Goal: Browse casually

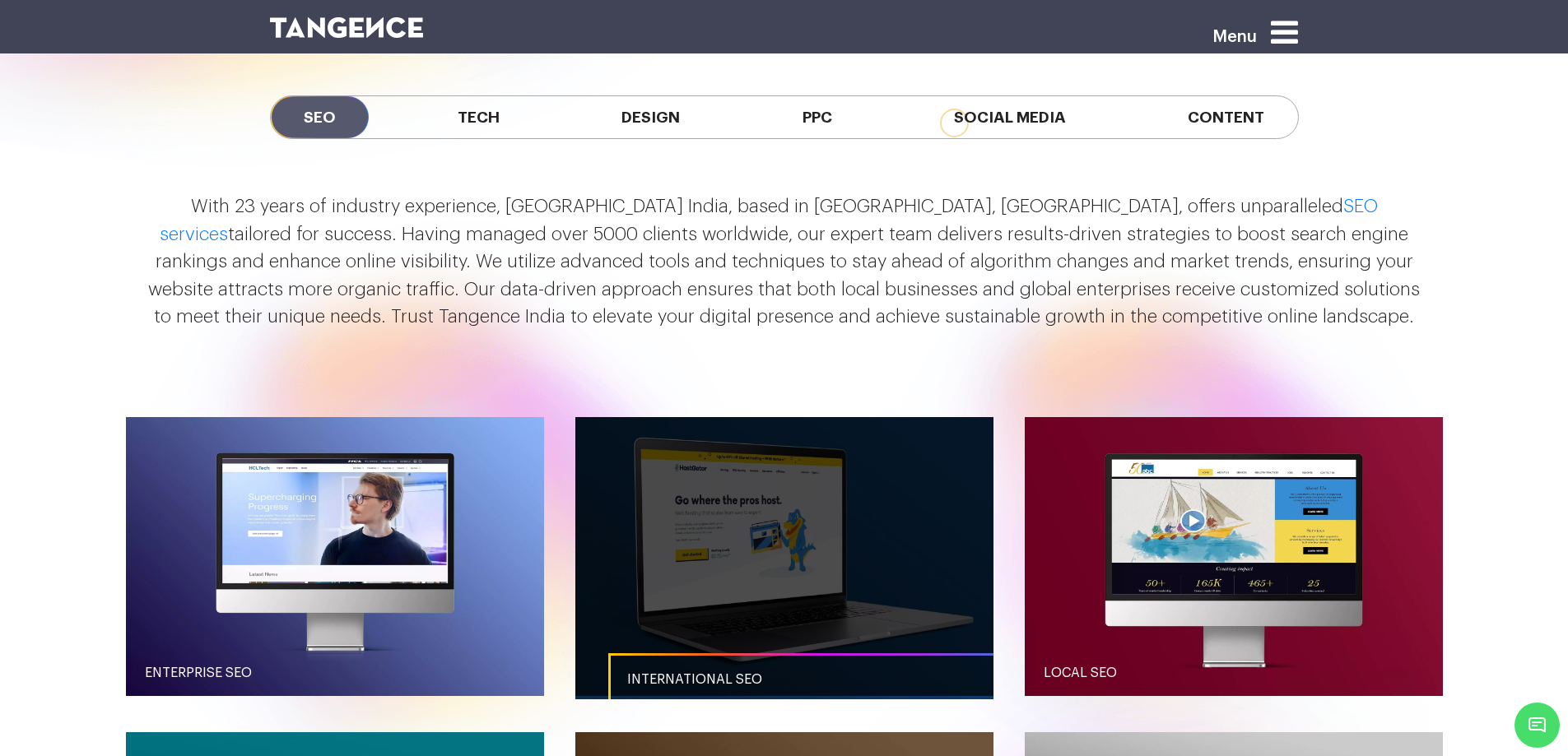
scroll to position [1426, 0]
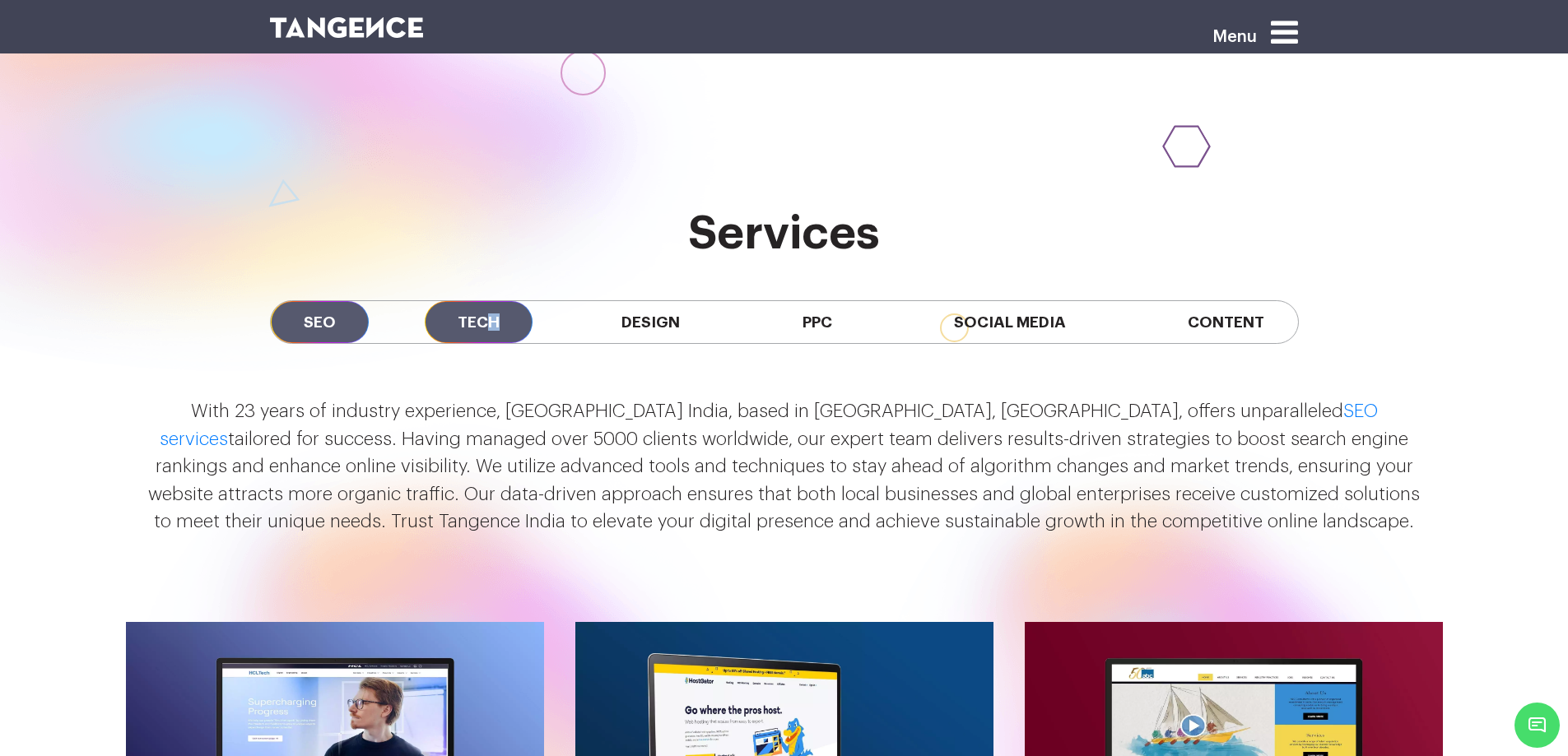
click at [499, 301] on span "Tech" at bounding box center [478, 322] width 107 height 42
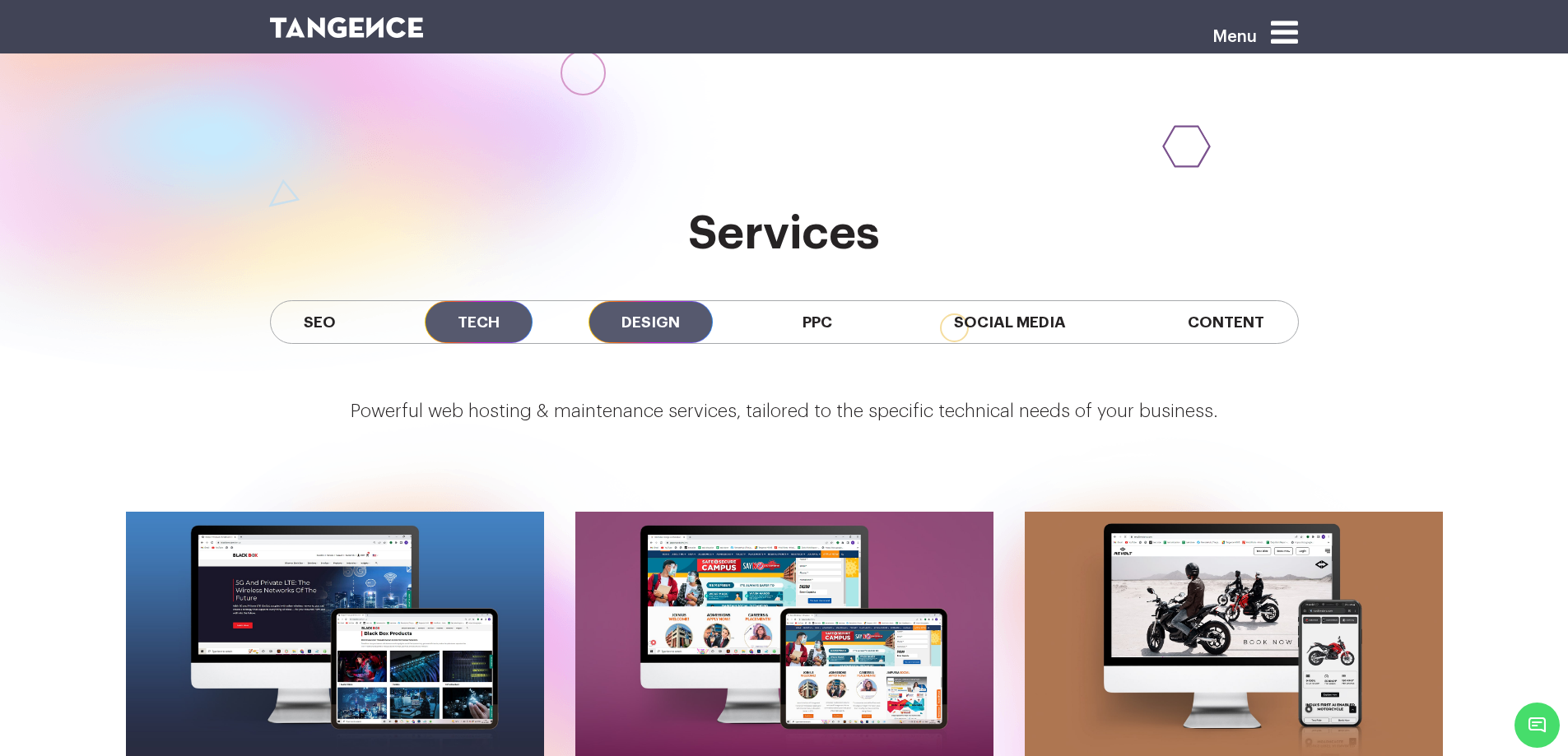
click at [669, 301] on span "Design" at bounding box center [651, 322] width 124 height 42
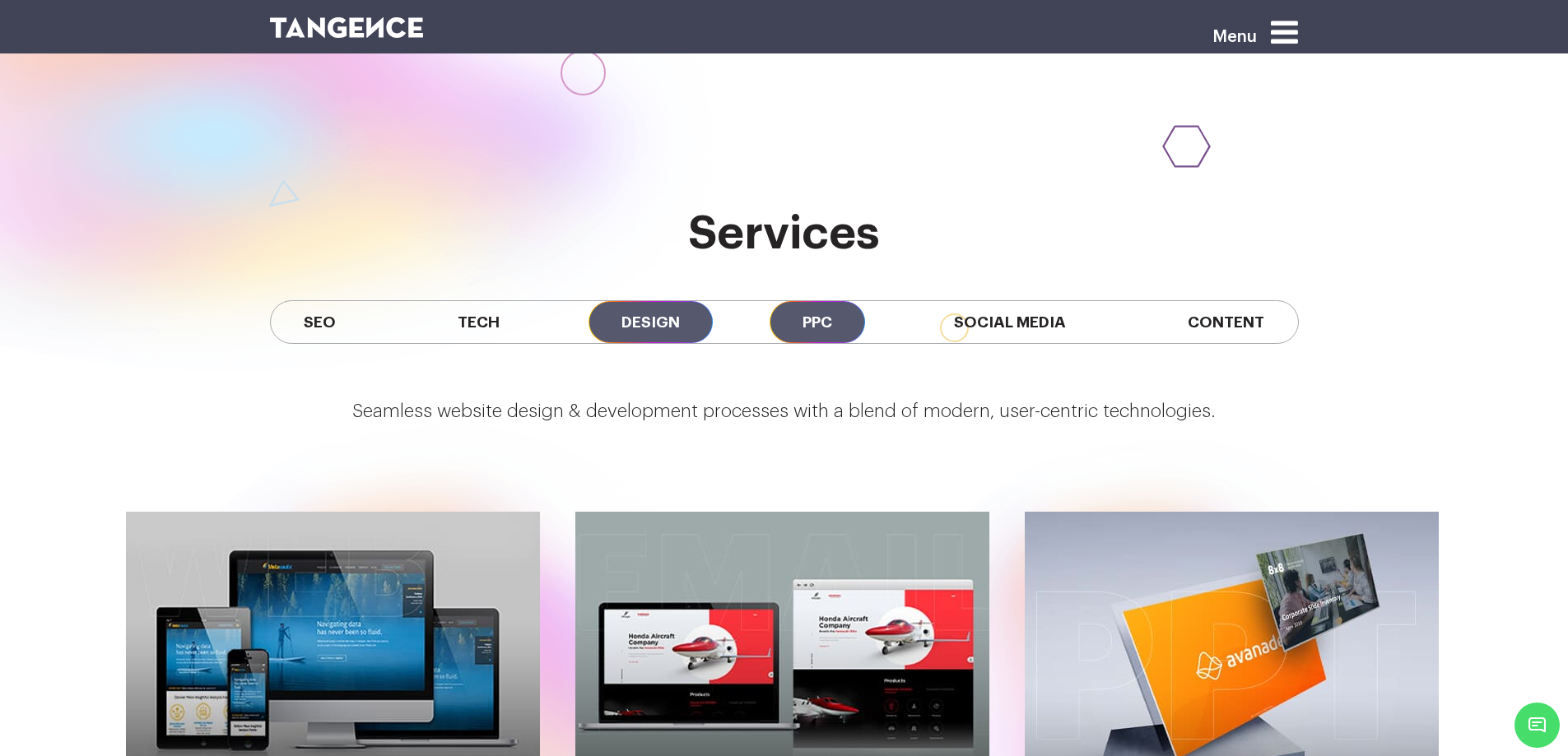
click at [848, 301] on span "PPC" at bounding box center [816, 322] width 95 height 42
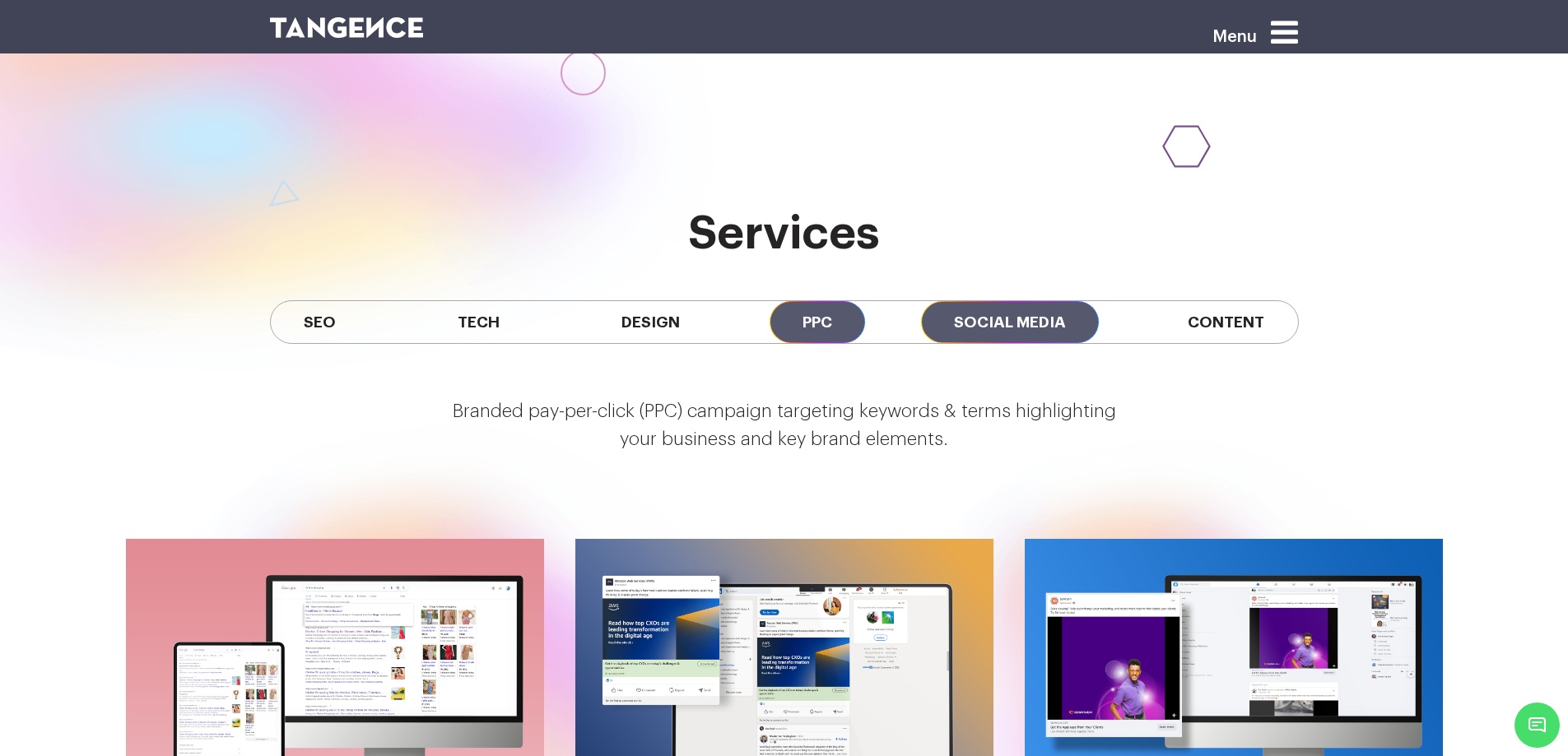
click at [1026, 301] on span "Social Media" at bounding box center [1010, 322] width 178 height 42
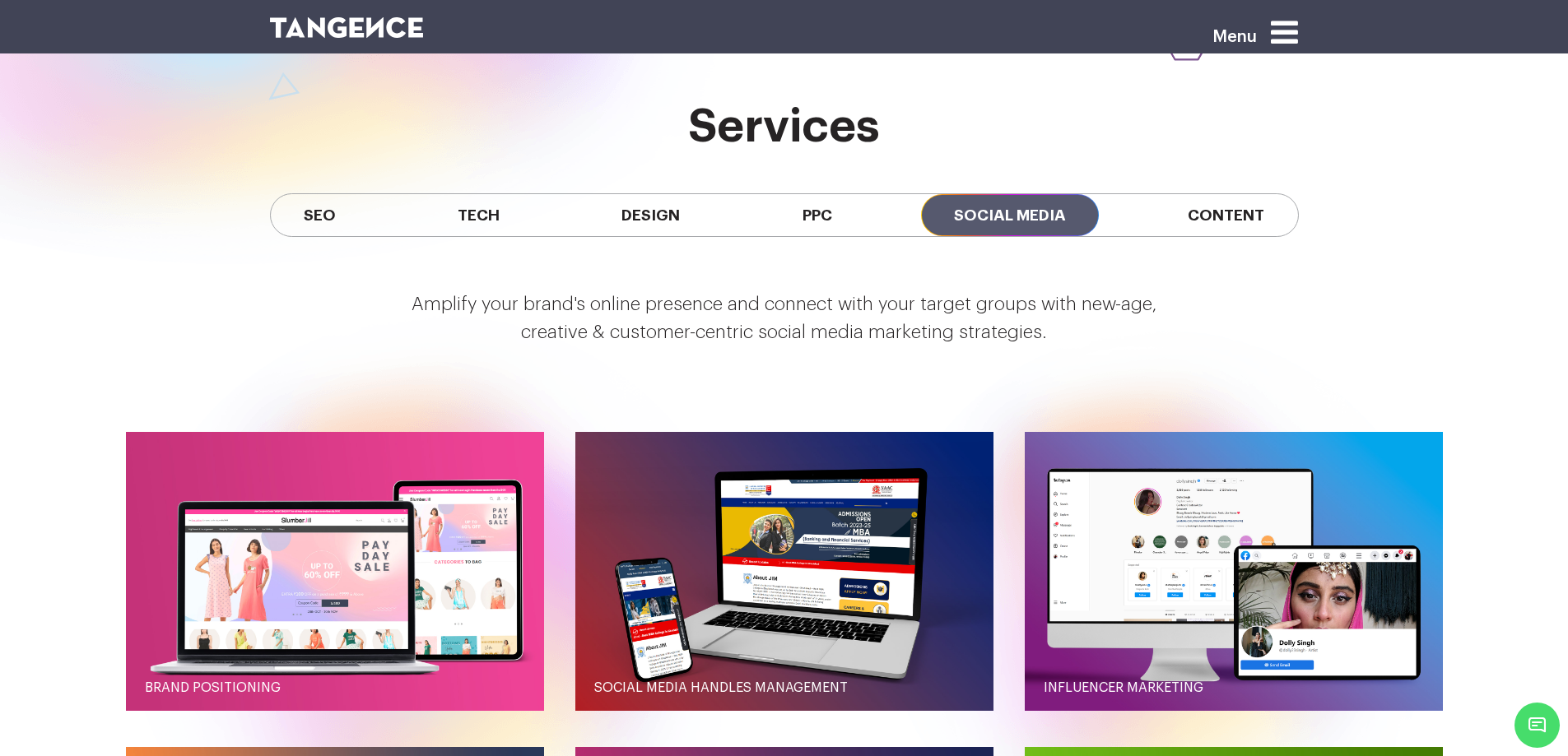
scroll to position [1316, 0]
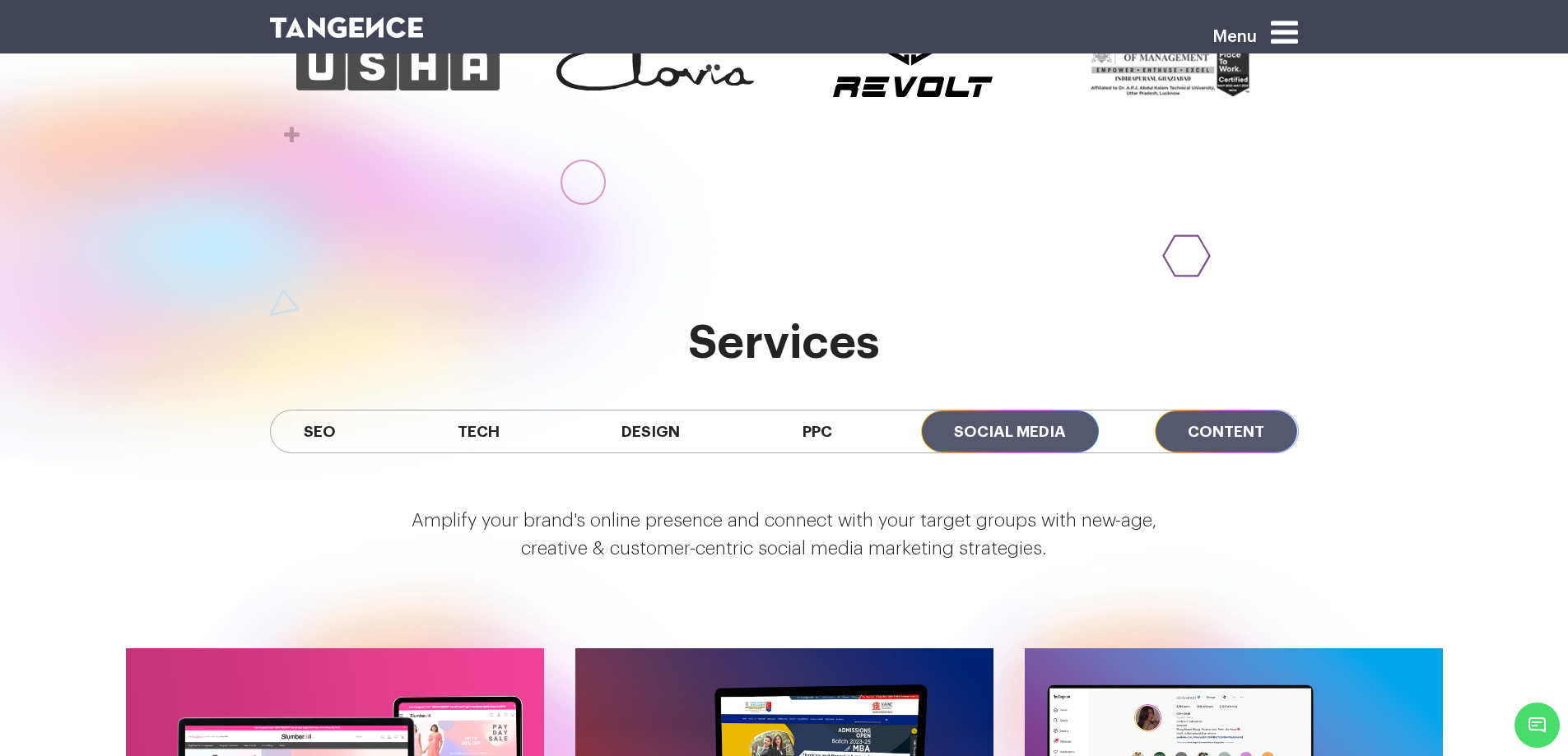
click at [1234, 410] on span "Content" at bounding box center [1225, 431] width 142 height 42
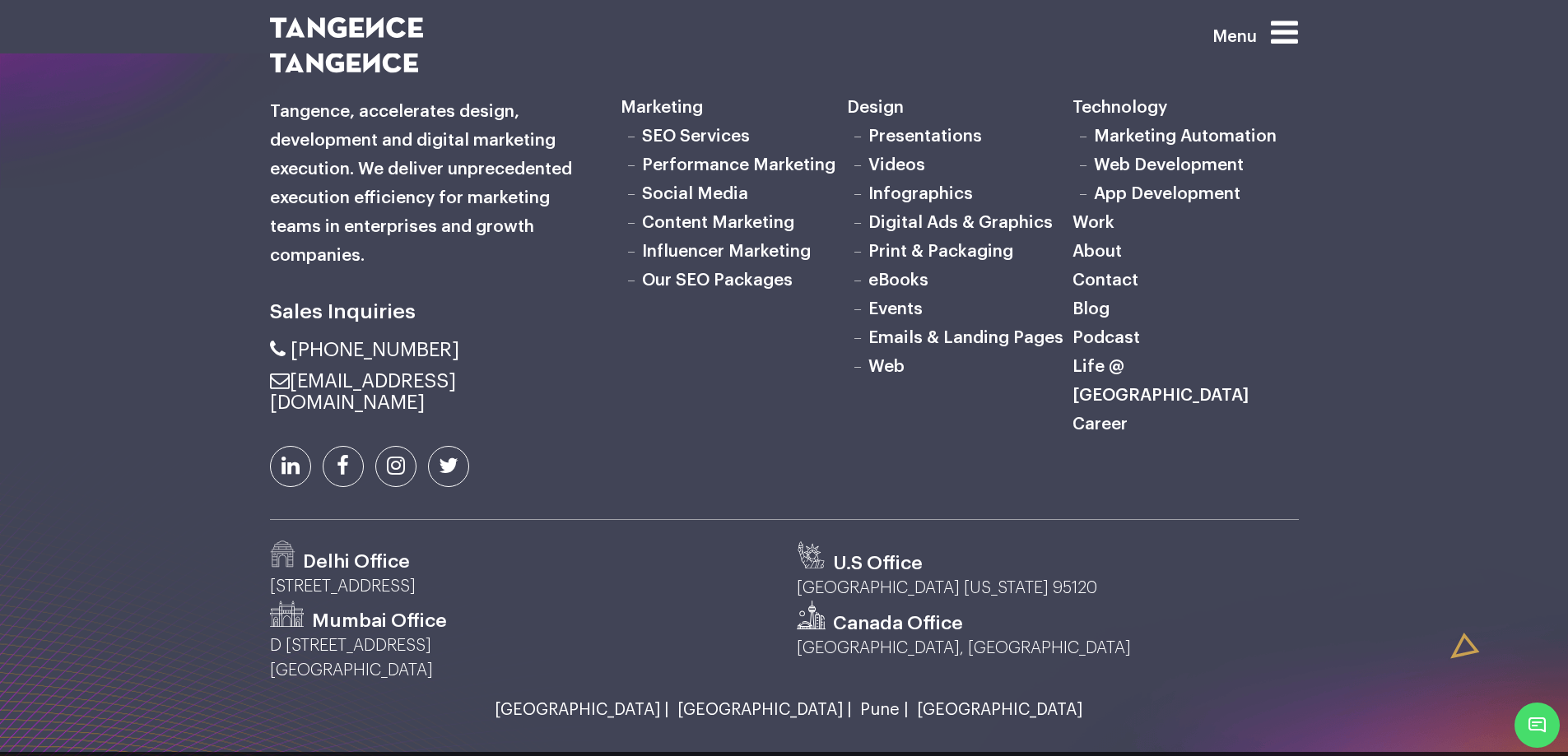
scroll to position [5441, 0]
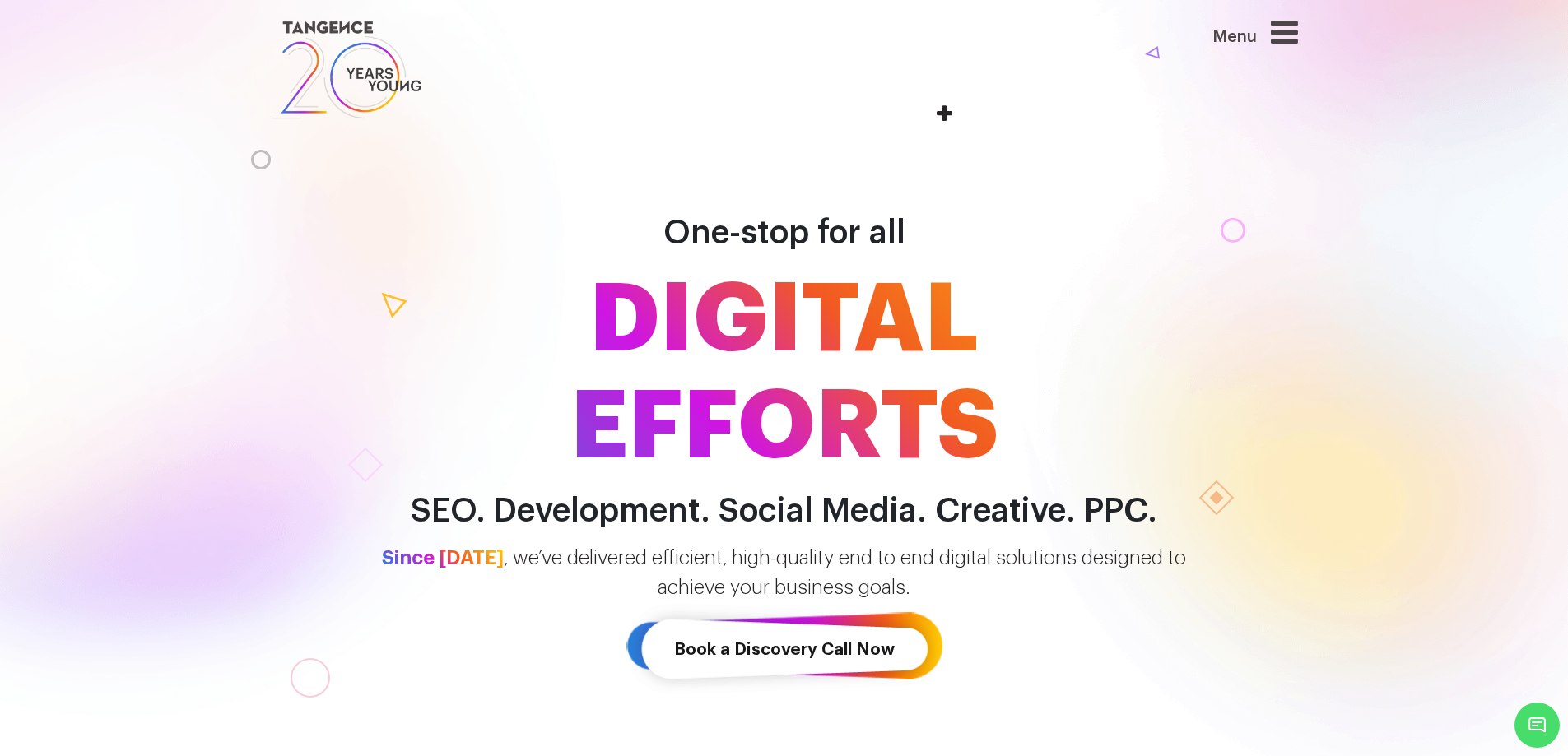
click at [776, 266] on span "DIGITAL EFFORTS" at bounding box center [784, 373] width 938 height 214
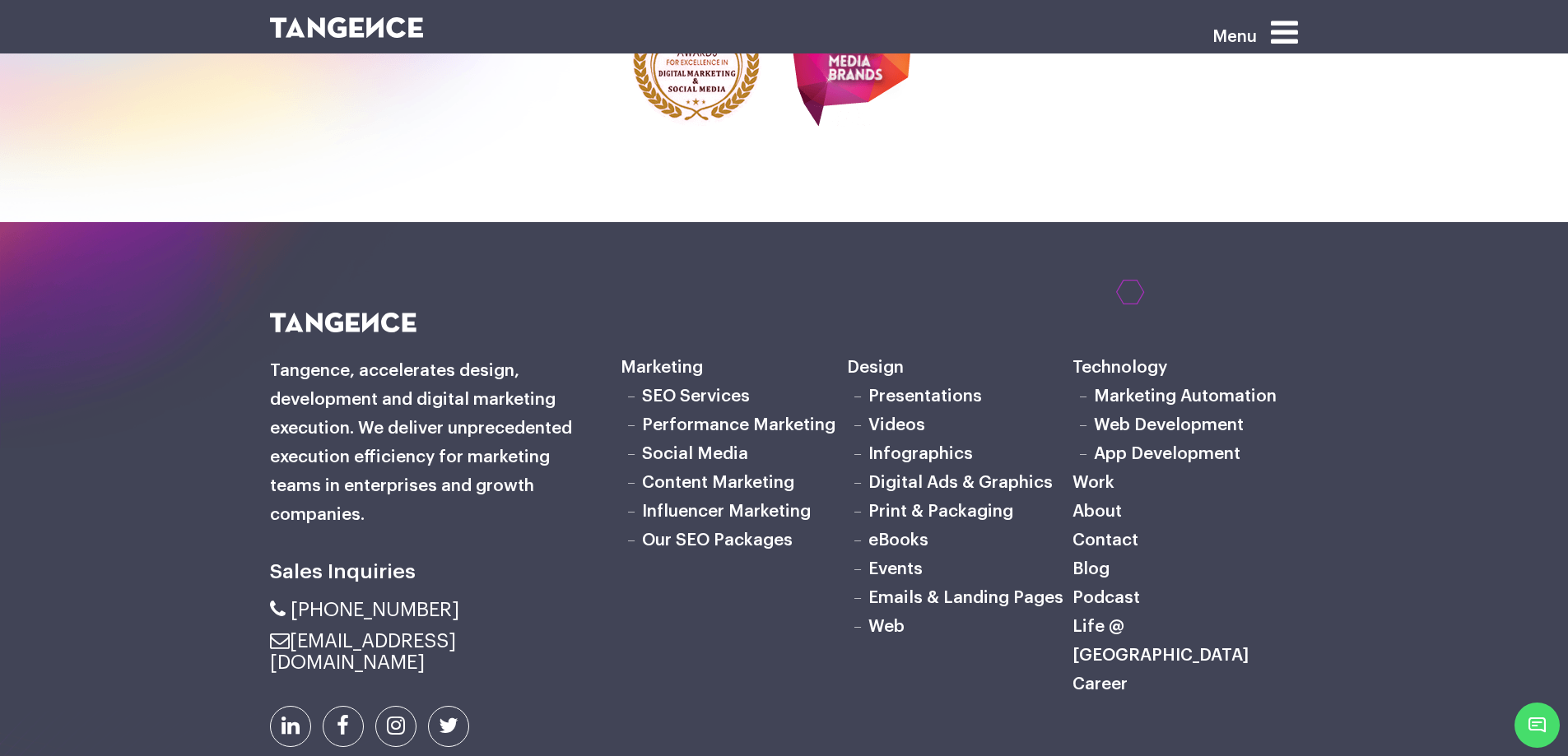
scroll to position [5087, 0]
